Goal: Find specific page/section: Find specific page/section

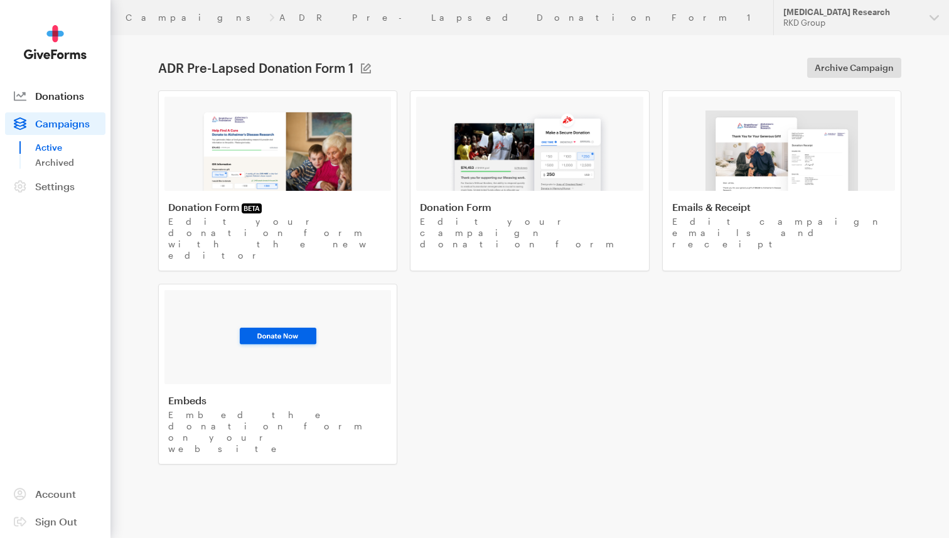
click at [83, 102] on link "Donations" at bounding box center [55, 96] width 100 height 23
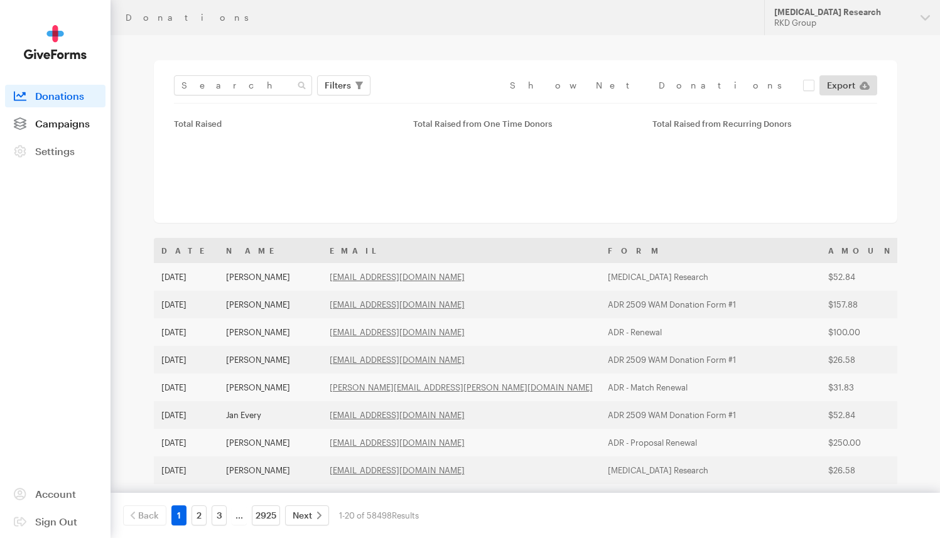
click at [75, 126] on span "Campaigns" at bounding box center [62, 123] width 55 height 12
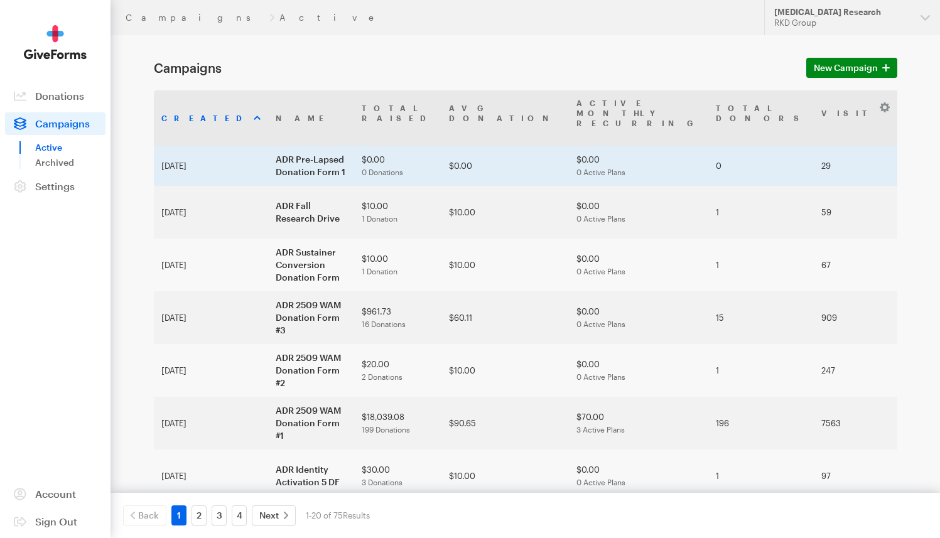
click at [362, 168] on span "0 Donations" at bounding box center [382, 172] width 41 height 9
